Goal: Task Accomplishment & Management: Manage account settings

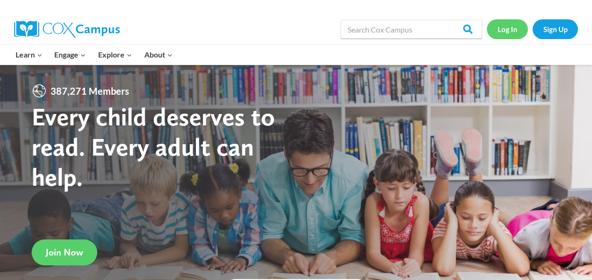
click at [506, 32] on link "Log In" at bounding box center [507, 28] width 41 height 19
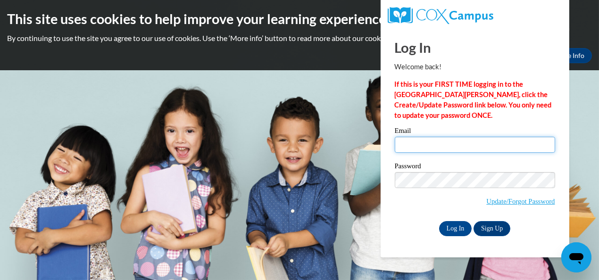
type input "[PERSON_NAME][EMAIL_ADDRESS][PERSON_NAME][DOMAIN_NAME]"
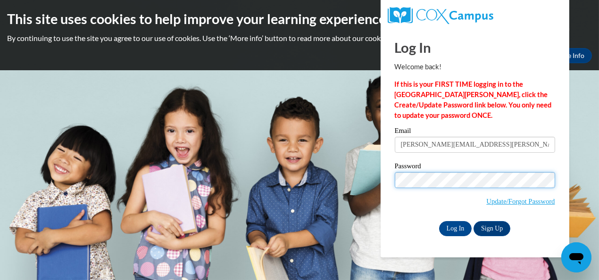
click at [439, 221] on input "Log In" at bounding box center [455, 228] width 33 height 15
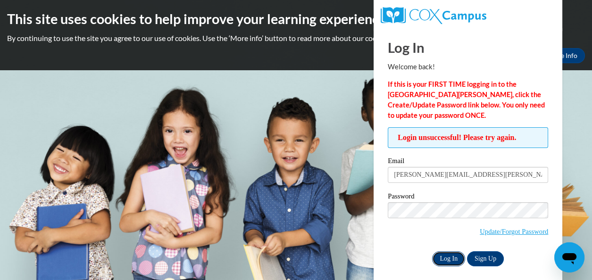
click at [453, 257] on input "Log In" at bounding box center [448, 258] width 33 height 15
click at [451, 257] on input "Log In" at bounding box center [448, 258] width 33 height 15
click at [436, 140] on span "Login unsuccessful! Please try again." at bounding box center [468, 137] width 160 height 21
click at [498, 140] on span "Login unsuccessful! Please try again." at bounding box center [468, 137] width 160 height 21
click at [494, 233] on link "Update/Forgot Password" at bounding box center [514, 232] width 68 height 8
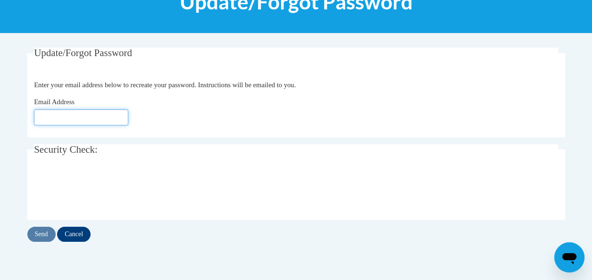
click at [100, 117] on input "Email Address" at bounding box center [81, 117] width 94 height 16
click at [59, 114] on input "lightholder.christine.j@muscogee.k12.ga.us" at bounding box center [81, 117] width 94 height 16
drag, startPoint x: 100, startPoint y: 117, endPoint x: 35, endPoint y: 118, distance: 65.1
click at [35, 118] on input "lightholder.christine.j@muscogee.k12.ga.us" at bounding box center [81, 117] width 94 height 16
type input "[EMAIL_ADDRESS][DOMAIN_NAME]"
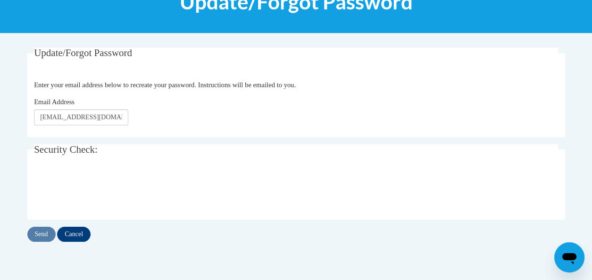
click at [155, 107] on div "Email Address e030049@muscogee.k12.ga.us" at bounding box center [296, 111] width 524 height 29
click at [45, 232] on input "Send" at bounding box center [41, 234] width 28 height 15
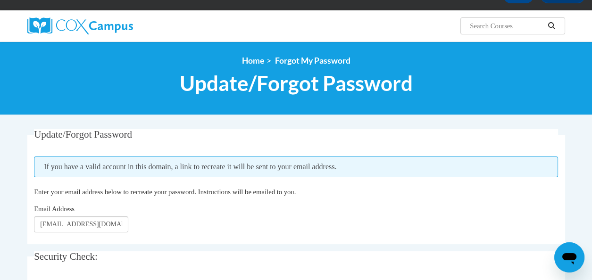
scroll to position [189, 0]
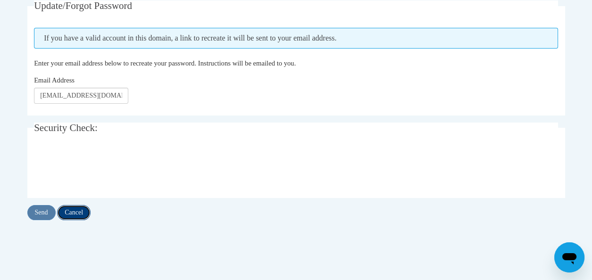
click at [71, 209] on input "Cancel" at bounding box center [73, 212] width 33 height 15
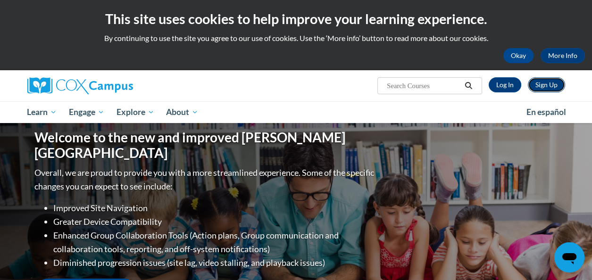
click at [541, 86] on link "Sign Up" at bounding box center [546, 84] width 37 height 15
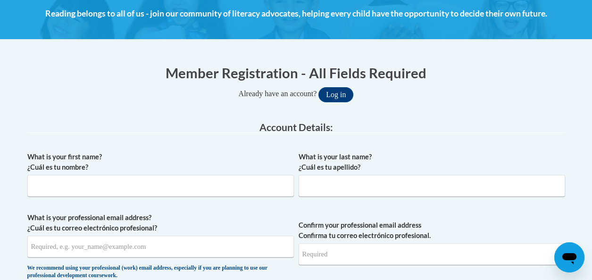
scroll to position [189, 0]
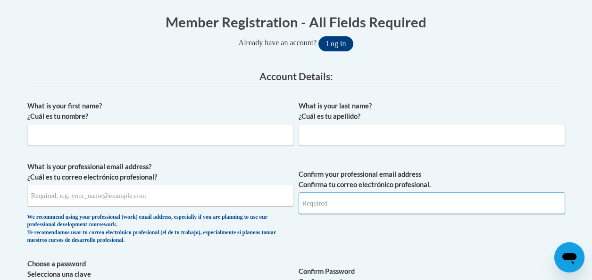
type input "[PERSON_NAME][EMAIL_ADDRESS][PERSON_NAME][DOMAIN_NAME]"
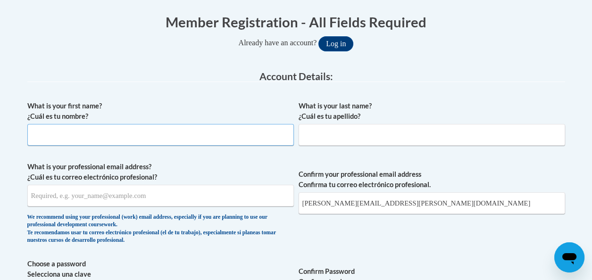
click at [114, 138] on input "What is your first name? ¿Cuál es tu nombre?" at bounding box center [160, 135] width 266 height 22
type input "[PERSON_NAME]"
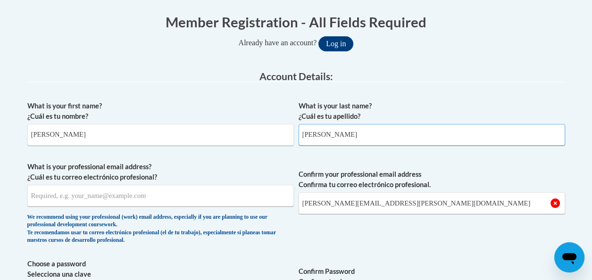
type input "[PERSON_NAME][EMAIL_ADDRESS][PERSON_NAME][DOMAIN_NAME]"
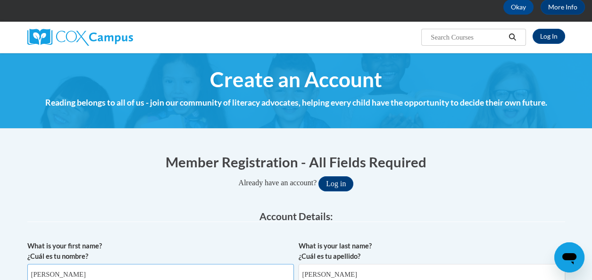
scroll to position [47, 0]
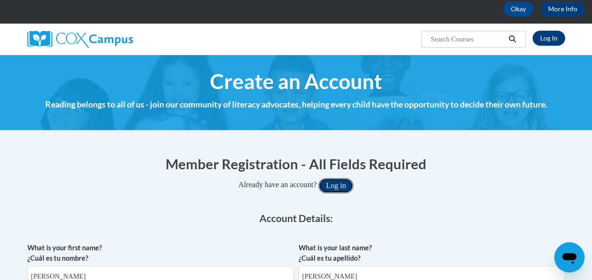
click at [340, 185] on button "Log in" at bounding box center [335, 185] width 35 height 15
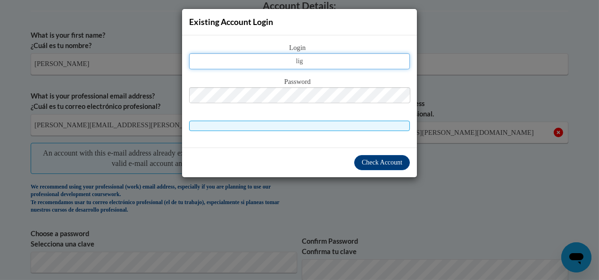
type input "[PERSON_NAME][EMAIL_ADDRESS][PERSON_NAME][DOMAIN_NAME]"
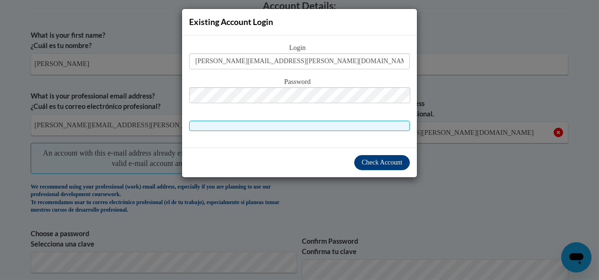
click at [396, 140] on div "Login [PERSON_NAME][EMAIL_ADDRESS][PERSON_NAME][DOMAIN_NAME] Password" at bounding box center [299, 91] width 235 height 112
click at [388, 159] on span "Check Account" at bounding box center [382, 162] width 41 height 7
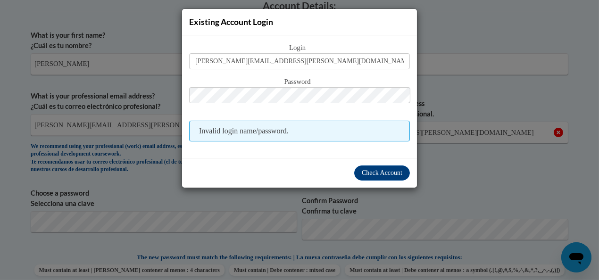
click at [379, 116] on div "Login [PERSON_NAME][EMAIL_ADDRESS][PERSON_NAME][DOMAIN_NAME] Password Invalid l…" at bounding box center [299, 91] width 221 height 99
click at [274, 131] on span "Invalid login name/password." at bounding box center [299, 131] width 221 height 21
click at [384, 170] on span "Check Account" at bounding box center [382, 172] width 41 height 7
click at [384, 171] on span "Check Account" at bounding box center [382, 172] width 41 height 7
click at [395, 173] on span "Check Account" at bounding box center [382, 172] width 41 height 7
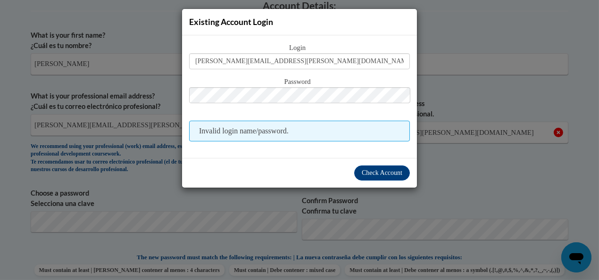
click at [461, 138] on div "Existing Account Login Login [PERSON_NAME][EMAIL_ADDRESS][PERSON_NAME][DOMAIN_N…" at bounding box center [299, 140] width 599 height 280
